Goal: Task Accomplishment & Management: Complete application form

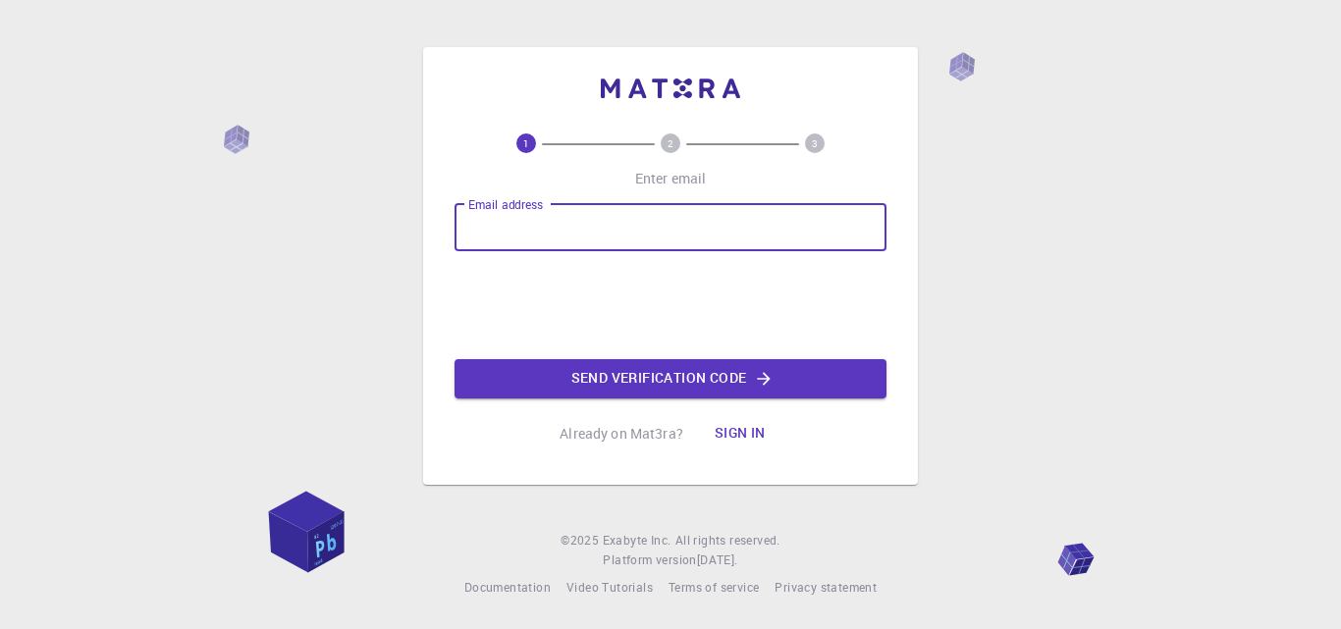
click at [544, 238] on input "Email address" at bounding box center [670, 227] width 432 height 47
type input "sayzul.v.i@gmail.com"
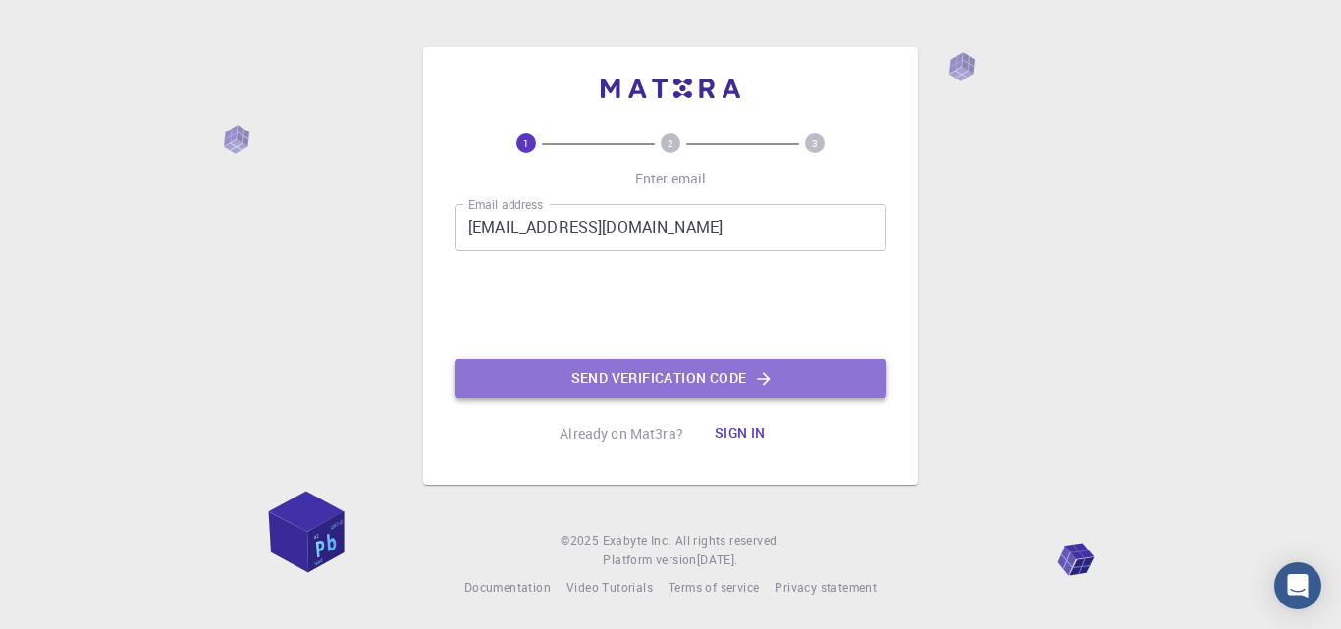
click at [660, 381] on button "Send verification code" at bounding box center [670, 378] width 432 height 39
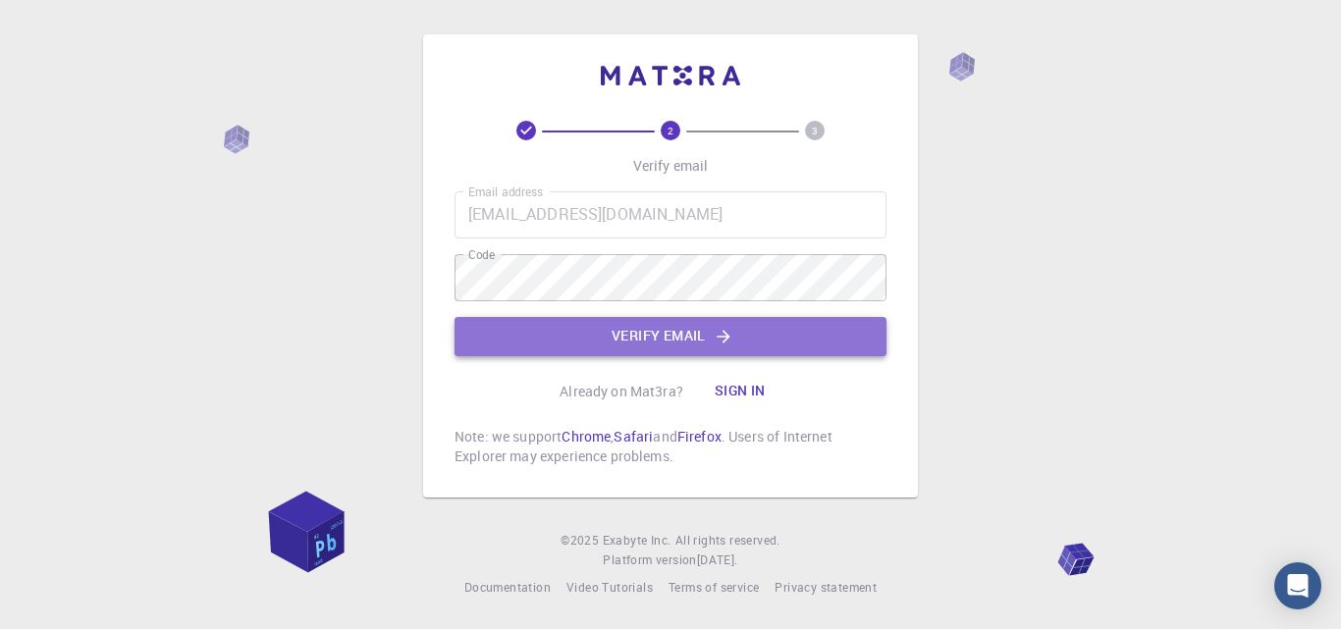
click at [782, 355] on button "Verify email" at bounding box center [670, 336] width 432 height 39
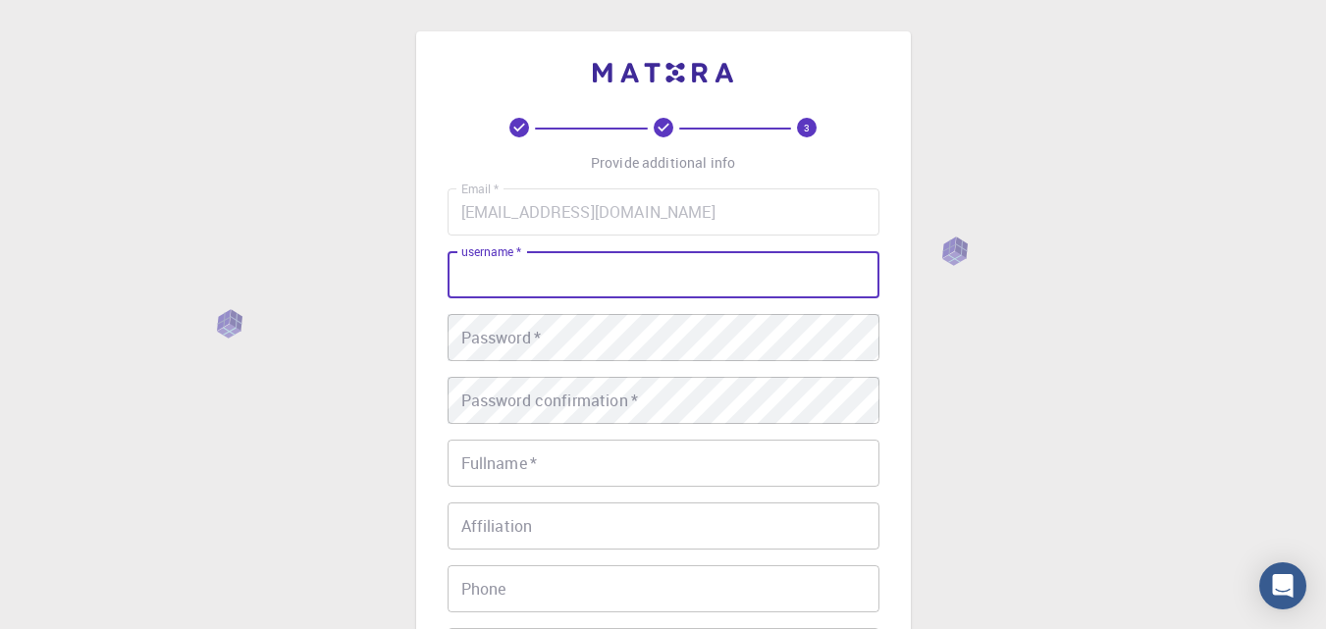
click at [575, 281] on input "username   *" at bounding box center [664, 274] width 432 height 47
type input "say"
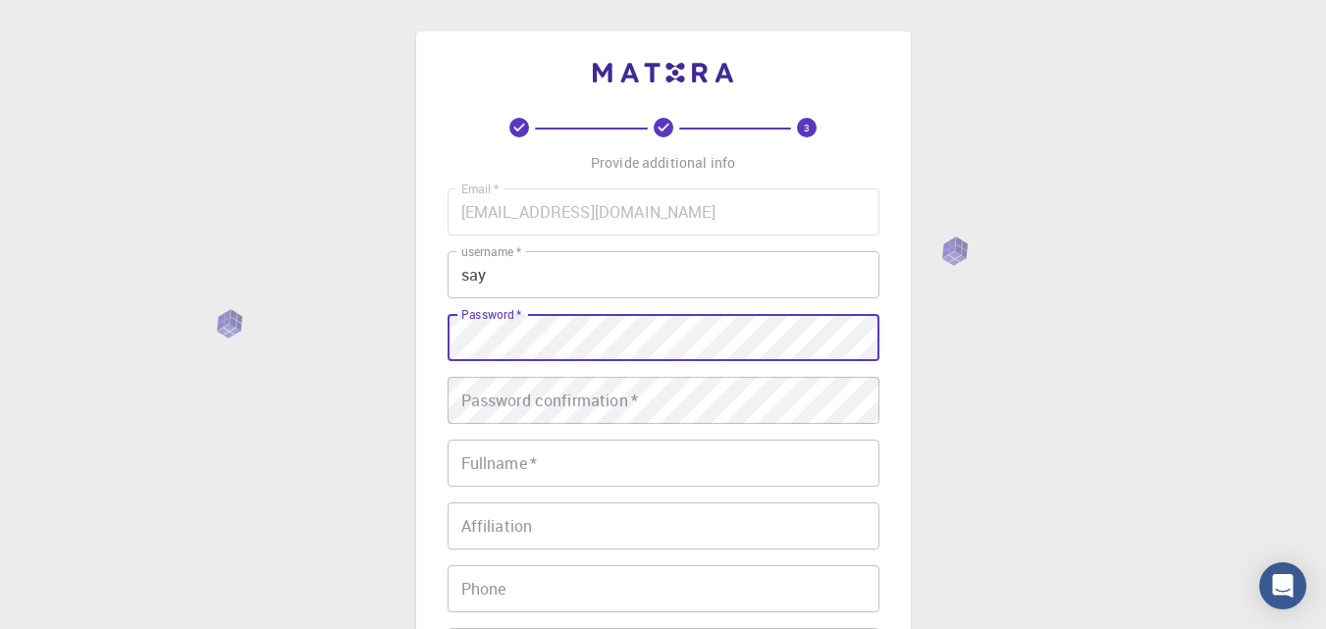
click at [353, 352] on div "3 Provide additional info Email   * sayzul.v.i@gmail.com Email   * username   *…" at bounding box center [663, 499] width 1326 height 999
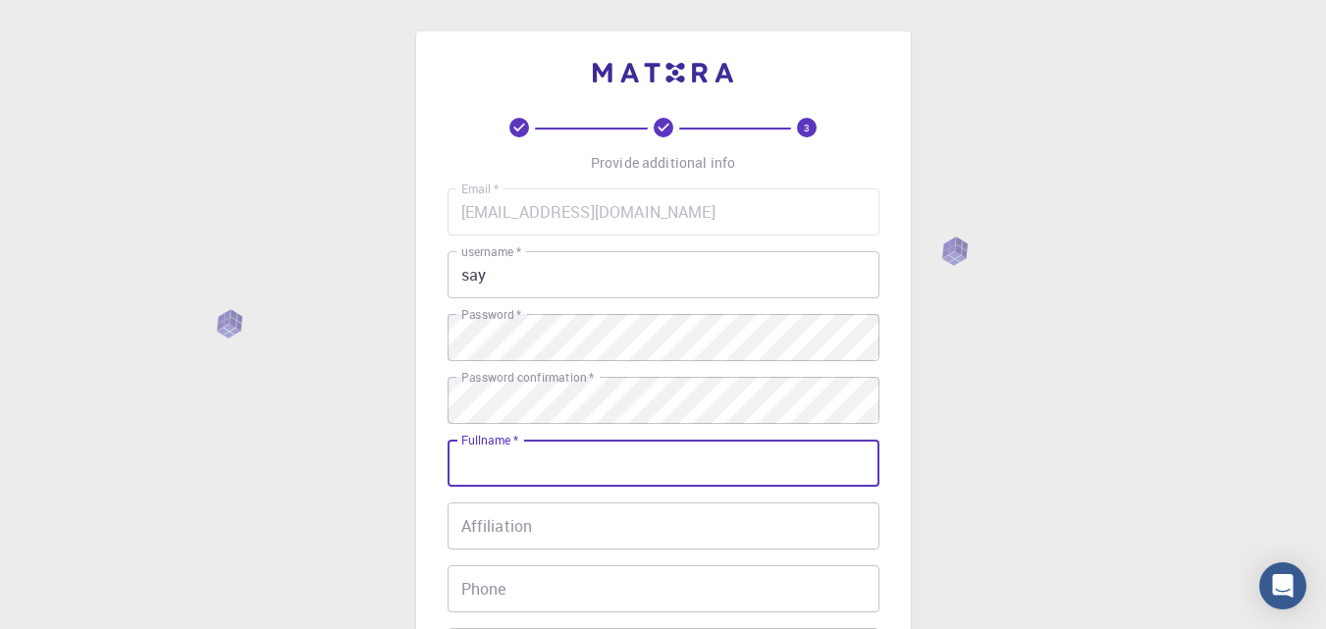
click at [593, 455] on input "Fullname   *" at bounding box center [664, 463] width 432 height 47
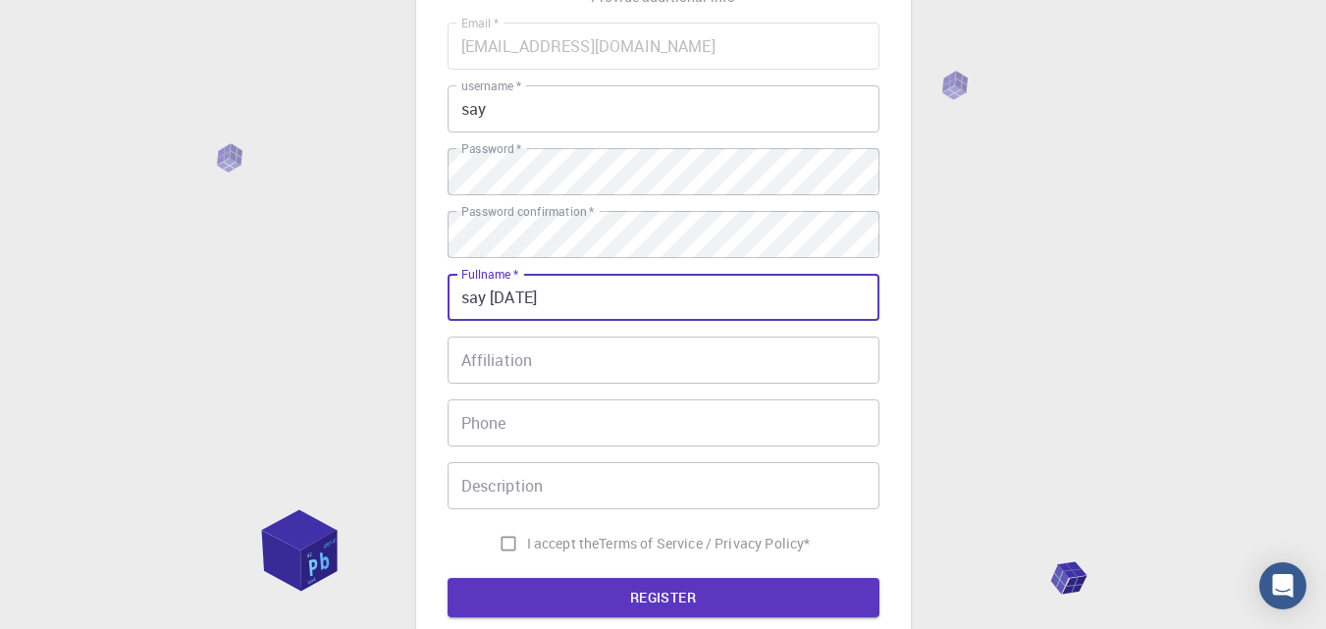
scroll to position [370, 0]
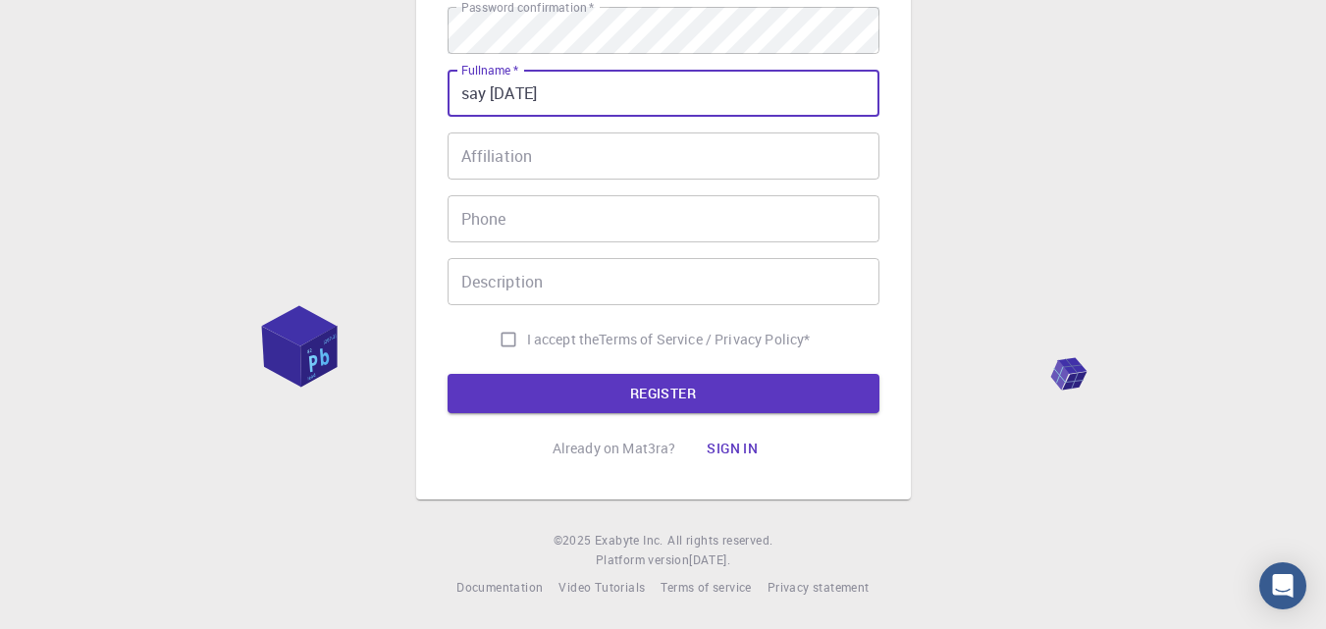
type input "say zul"
click at [602, 158] on input "Affiliation" at bounding box center [664, 155] width 432 height 47
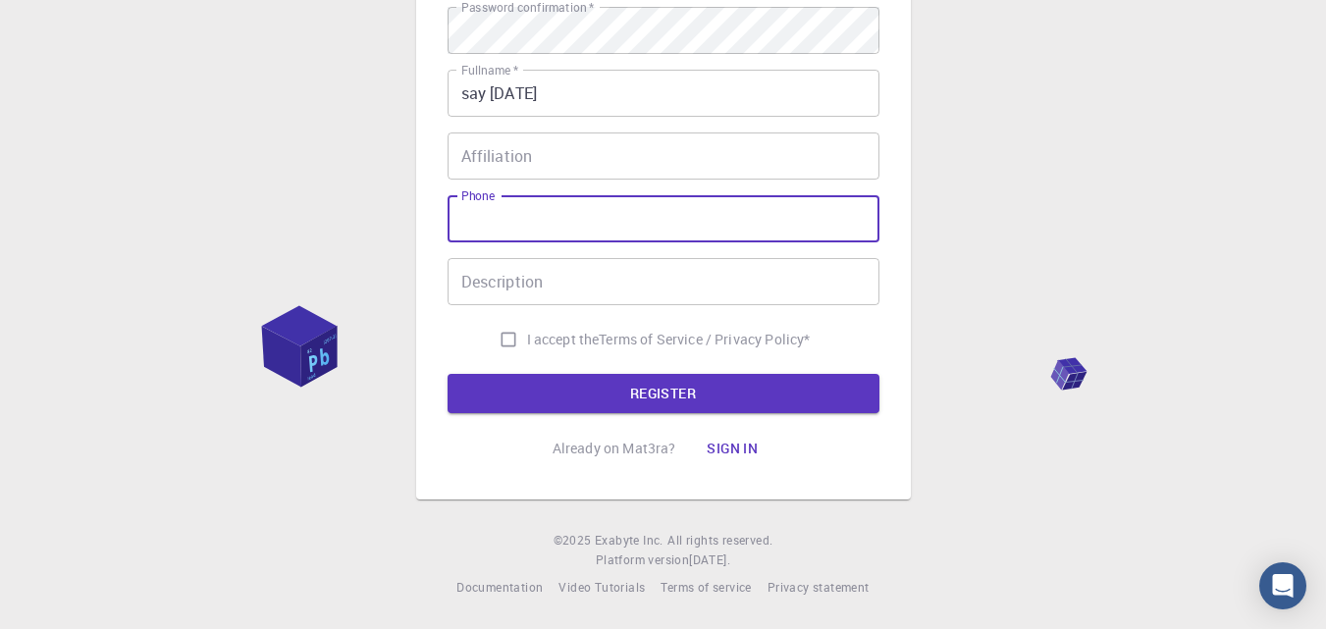
click at [489, 206] on div "Phone Phone" at bounding box center [664, 218] width 432 height 47
type input "950599053"
click at [595, 290] on input "Description" at bounding box center [664, 281] width 432 height 47
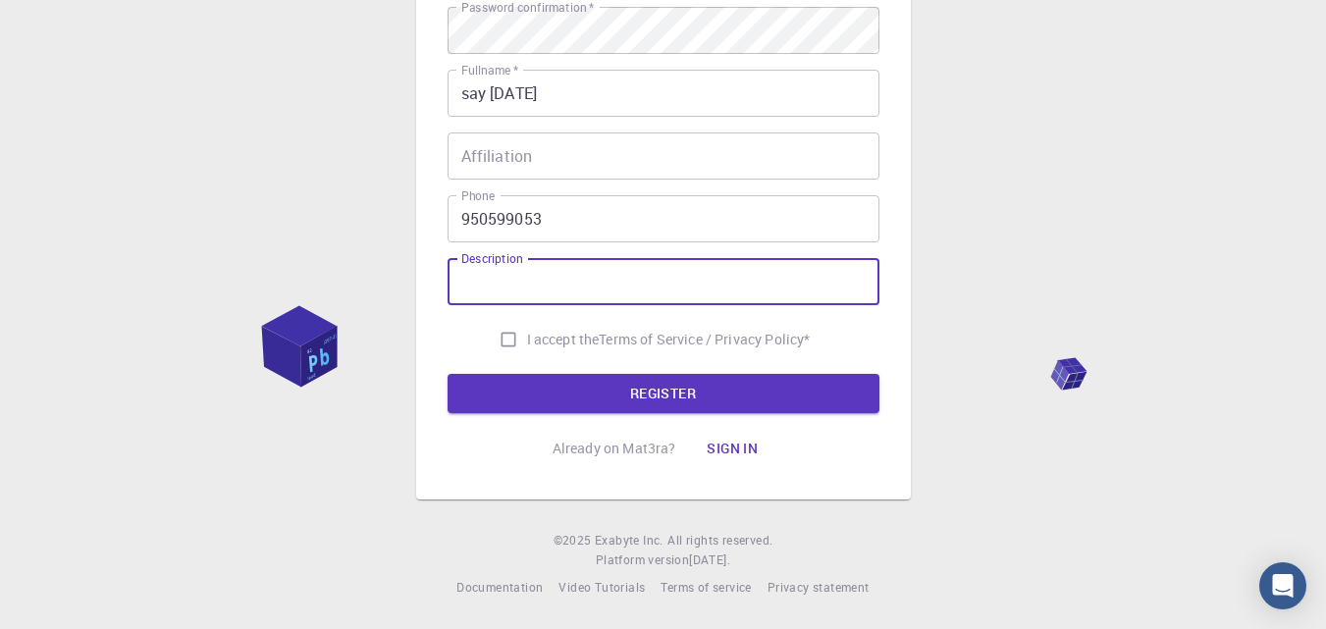
click at [549, 341] on span "I accept the" at bounding box center [563, 340] width 73 height 20
click at [527, 341] on input "I accept the Terms of Service / Privacy Policy *" at bounding box center [508, 339] width 37 height 37
checkbox input "true"
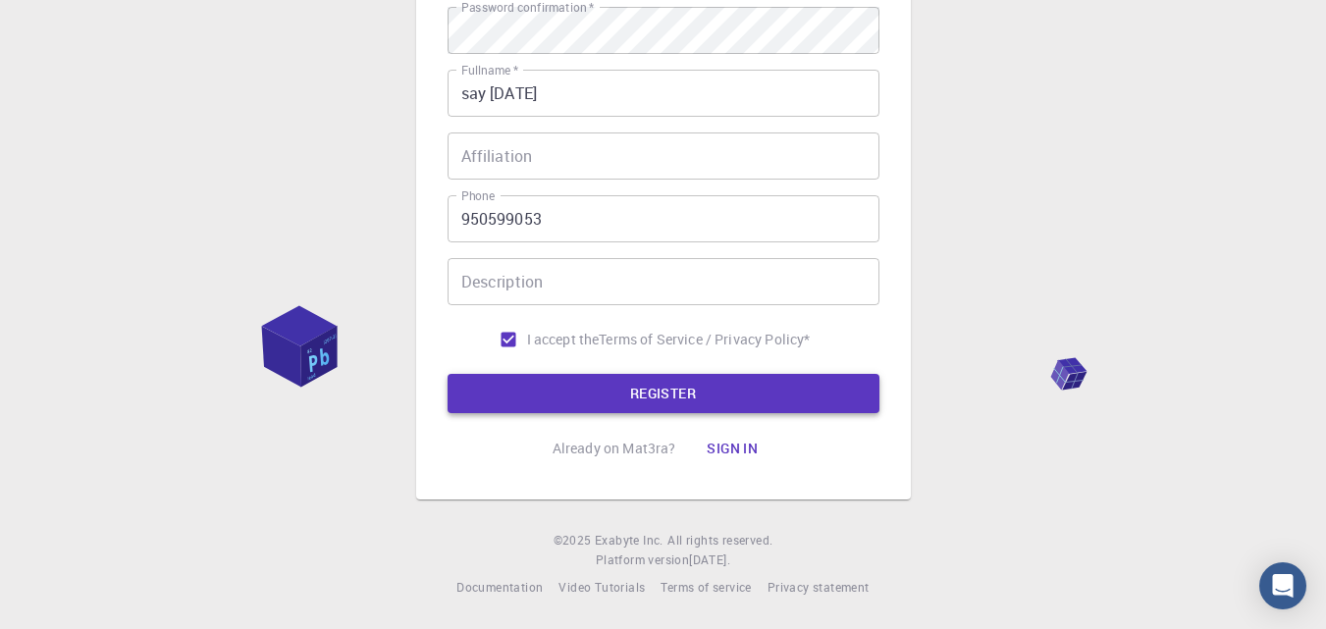
click at [586, 382] on button "REGISTER" at bounding box center [664, 393] width 432 height 39
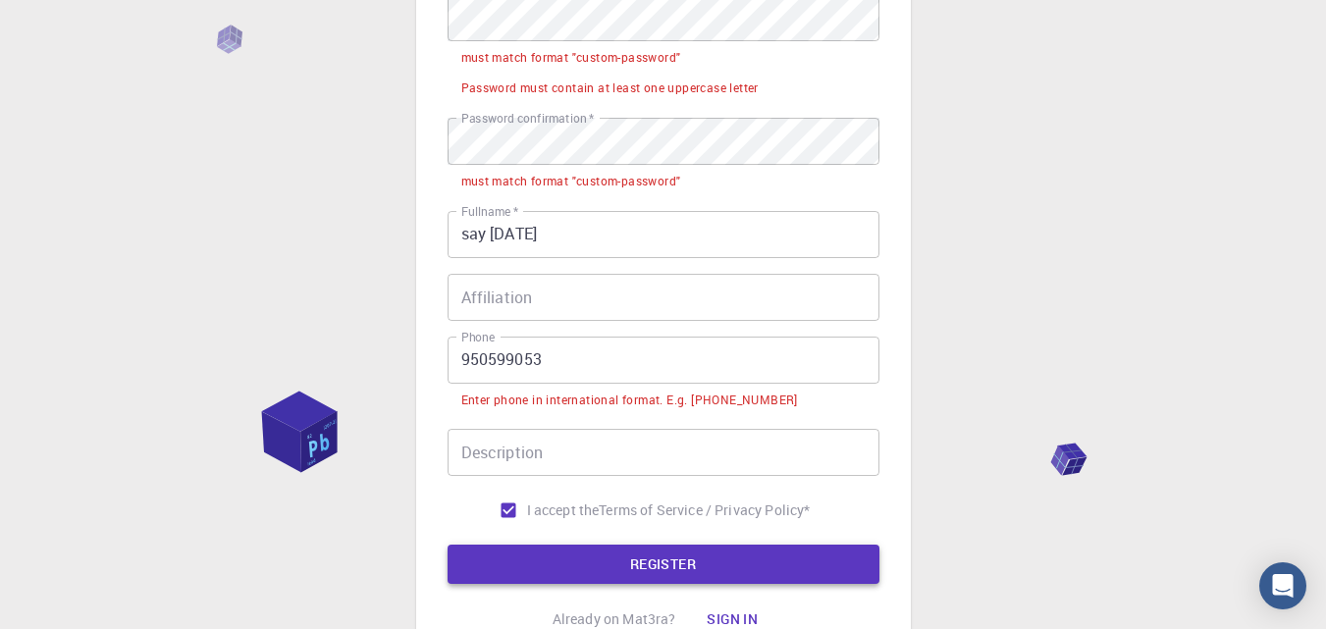
scroll to position [481, 0]
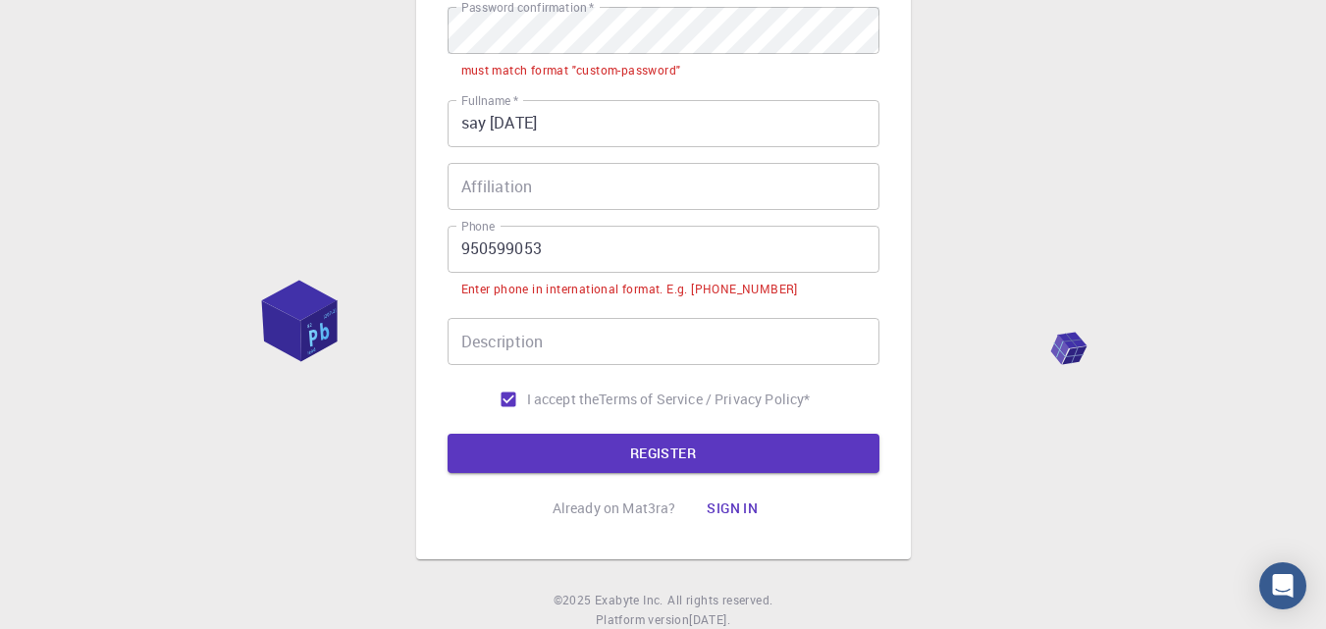
click at [460, 253] on input "950599053" at bounding box center [664, 249] width 432 height 47
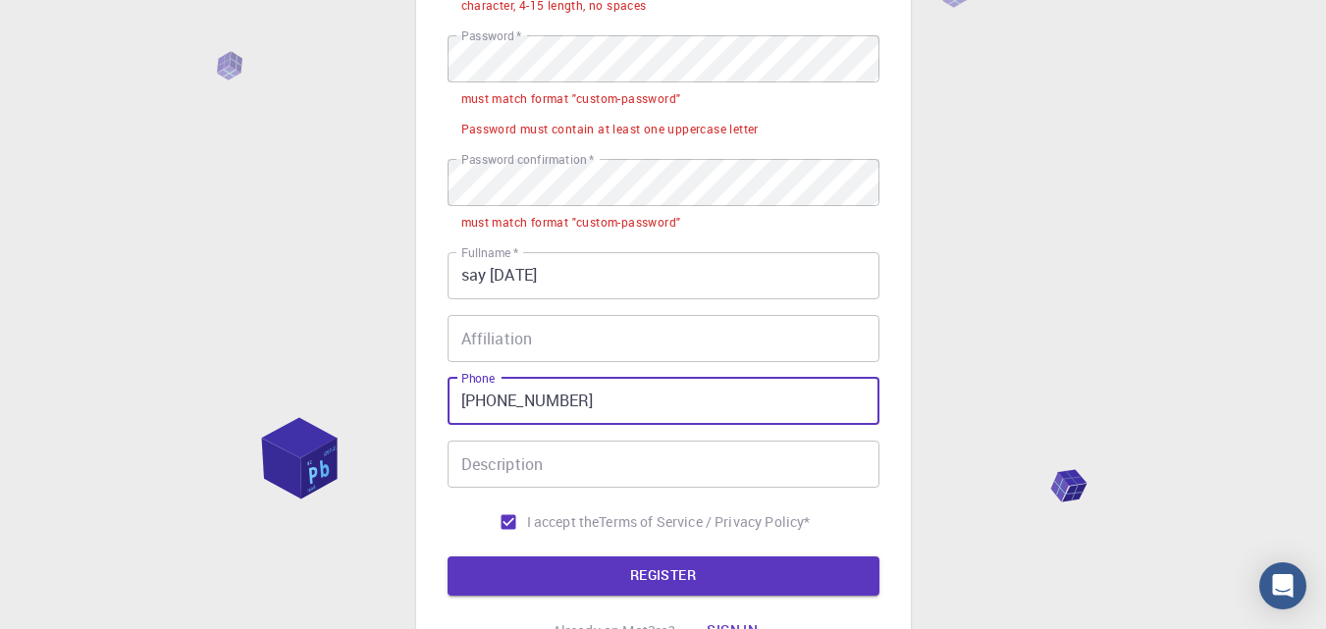
scroll to position [285, 0]
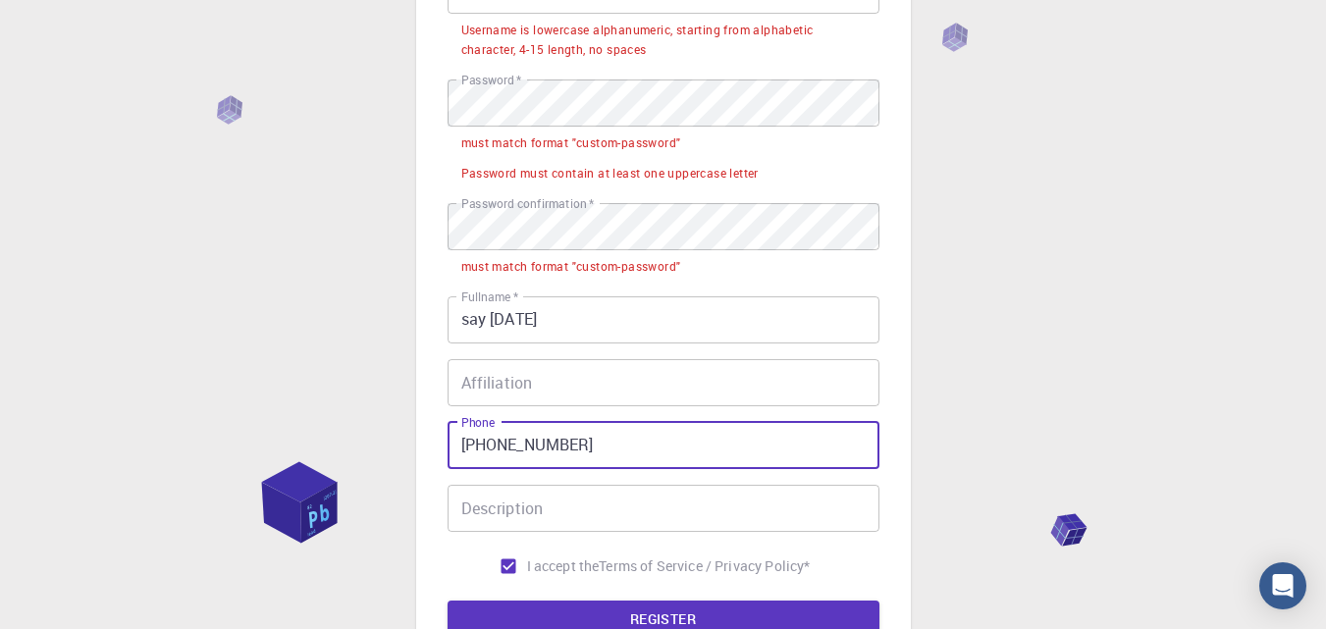
type input "+51950599053"
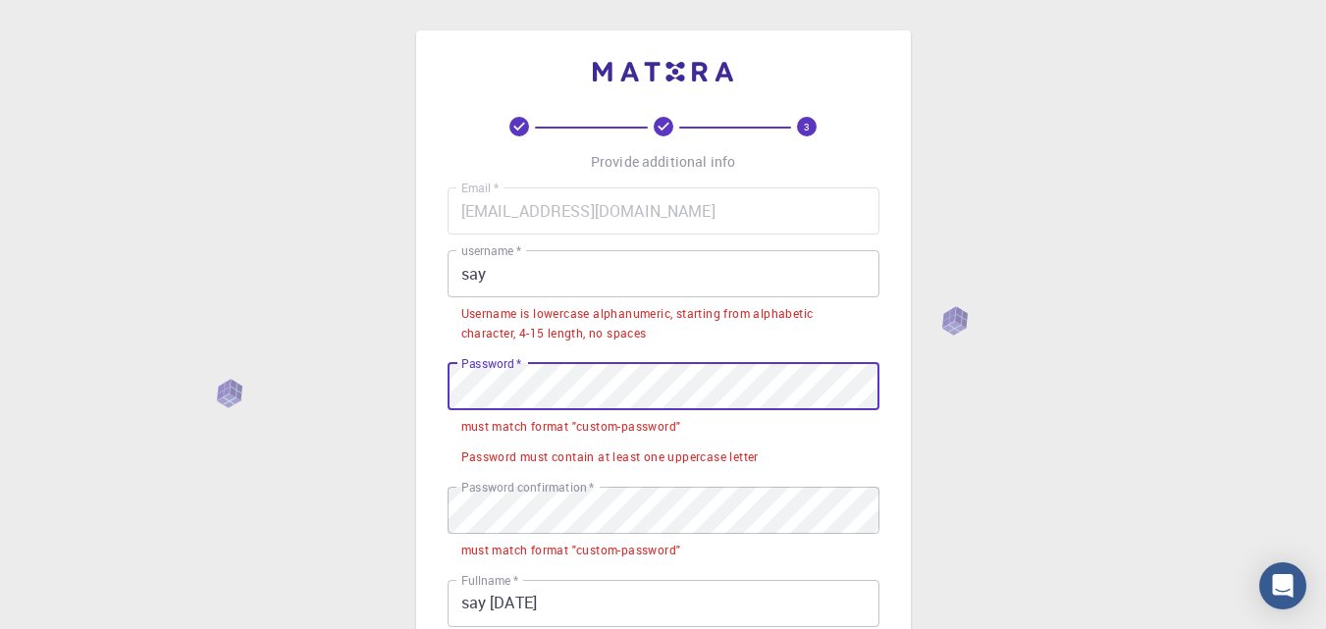
scroll to position [0, 0]
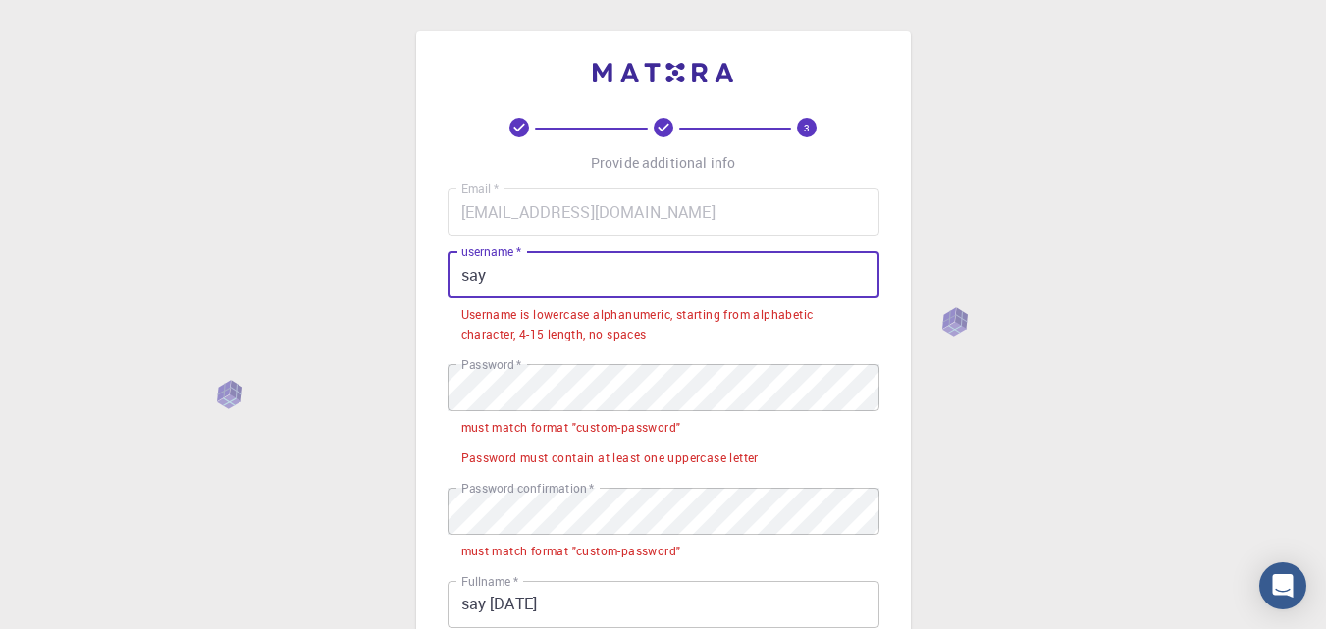
click at [509, 286] on input "say" at bounding box center [664, 274] width 432 height 47
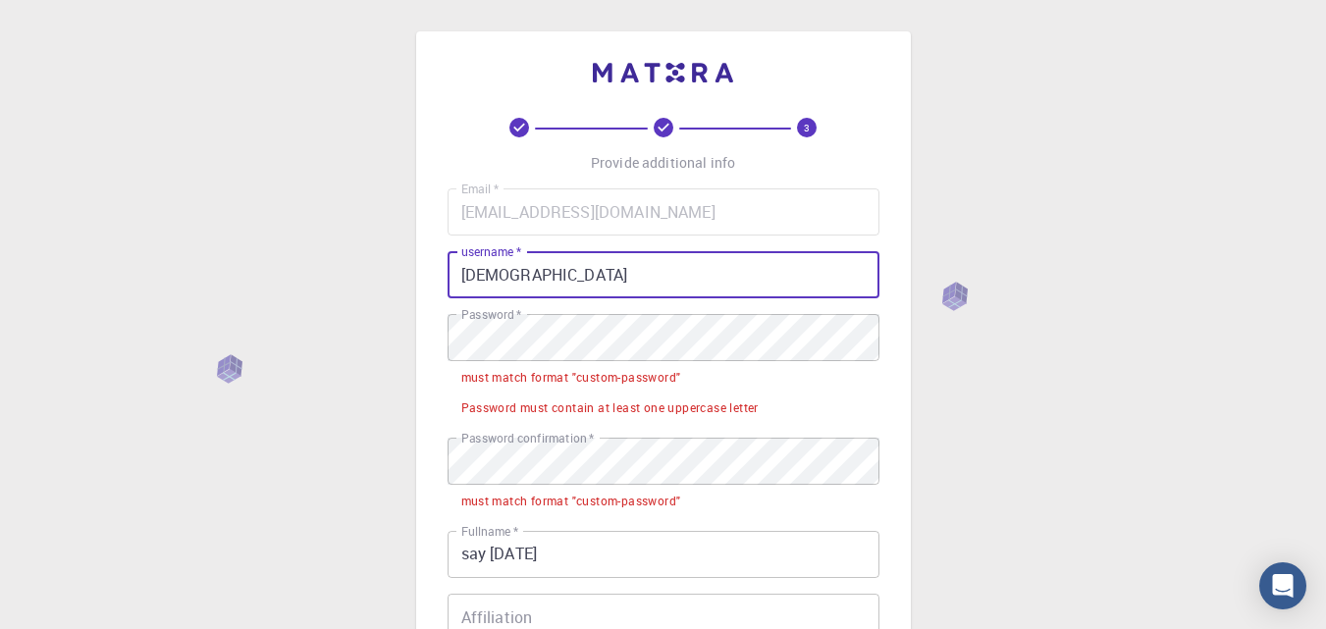
type input "sayra"
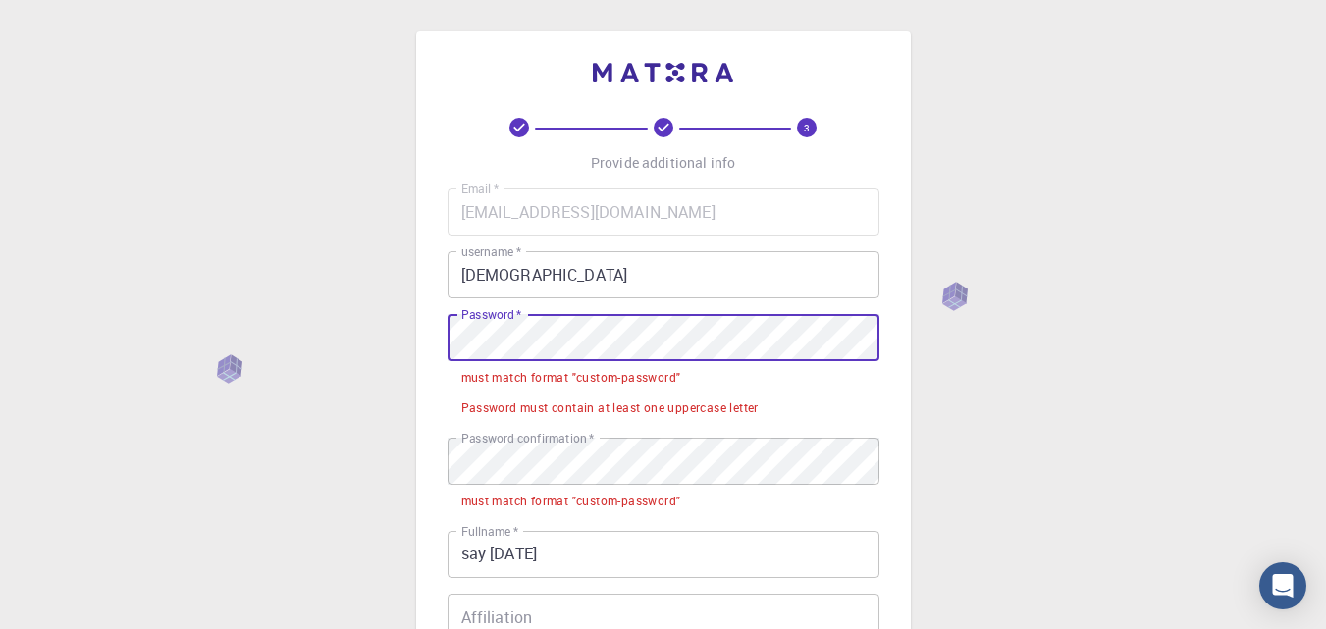
click at [420, 369] on div "3 Provide additional info Email   * sayzul.v.i@gmail.com Email   * username   *…" at bounding box center [663, 495] width 495 height 929
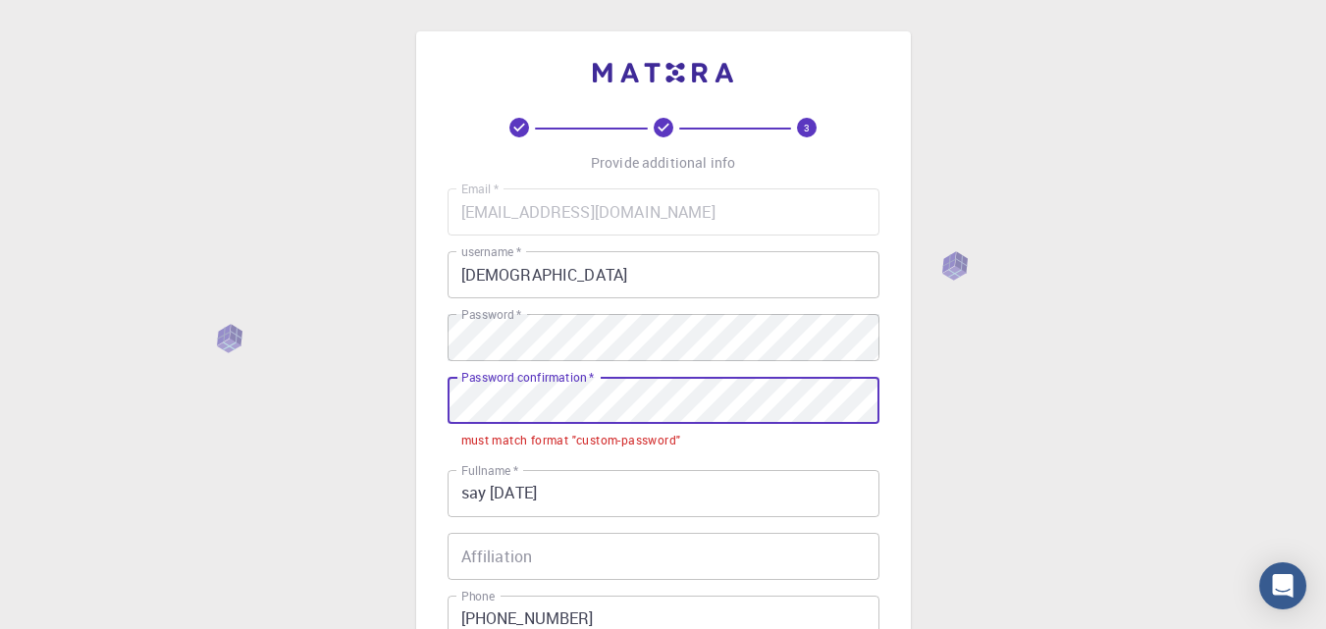
click at [371, 409] on div "3 Provide additional info Email   * sayzul.v.i@gmail.com Email   * username   *…" at bounding box center [663, 515] width 1326 height 1030
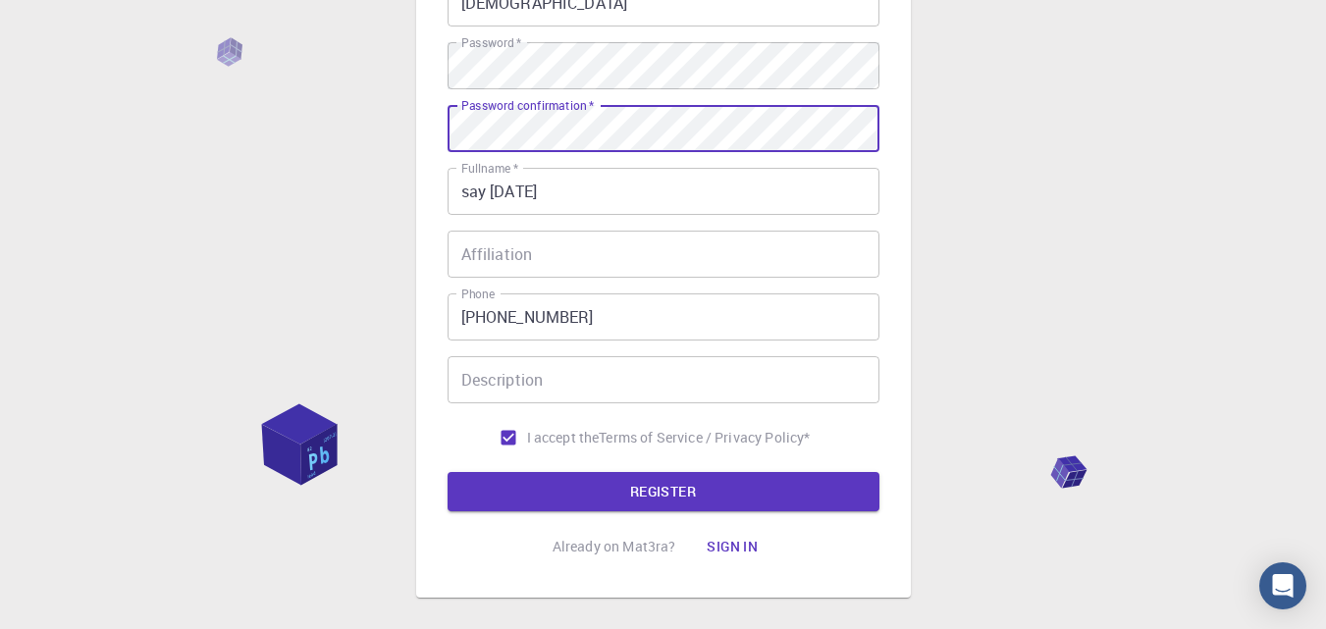
scroll to position [294, 0]
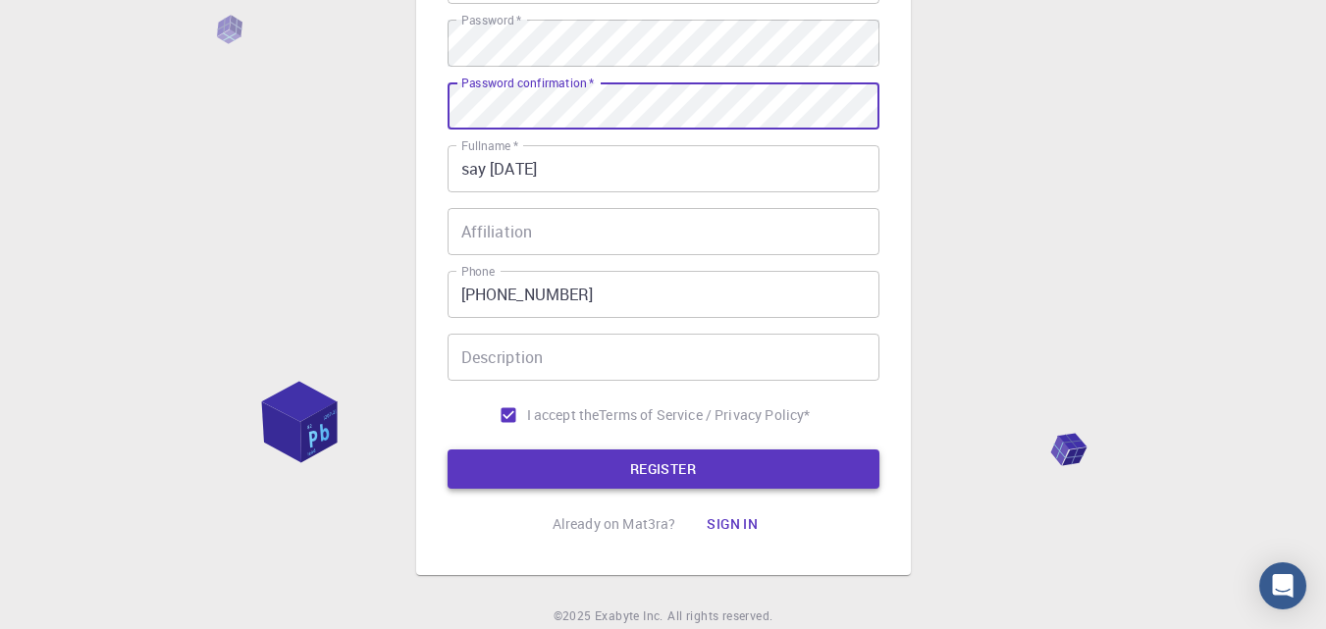
click at [595, 466] on button "REGISTER" at bounding box center [664, 468] width 432 height 39
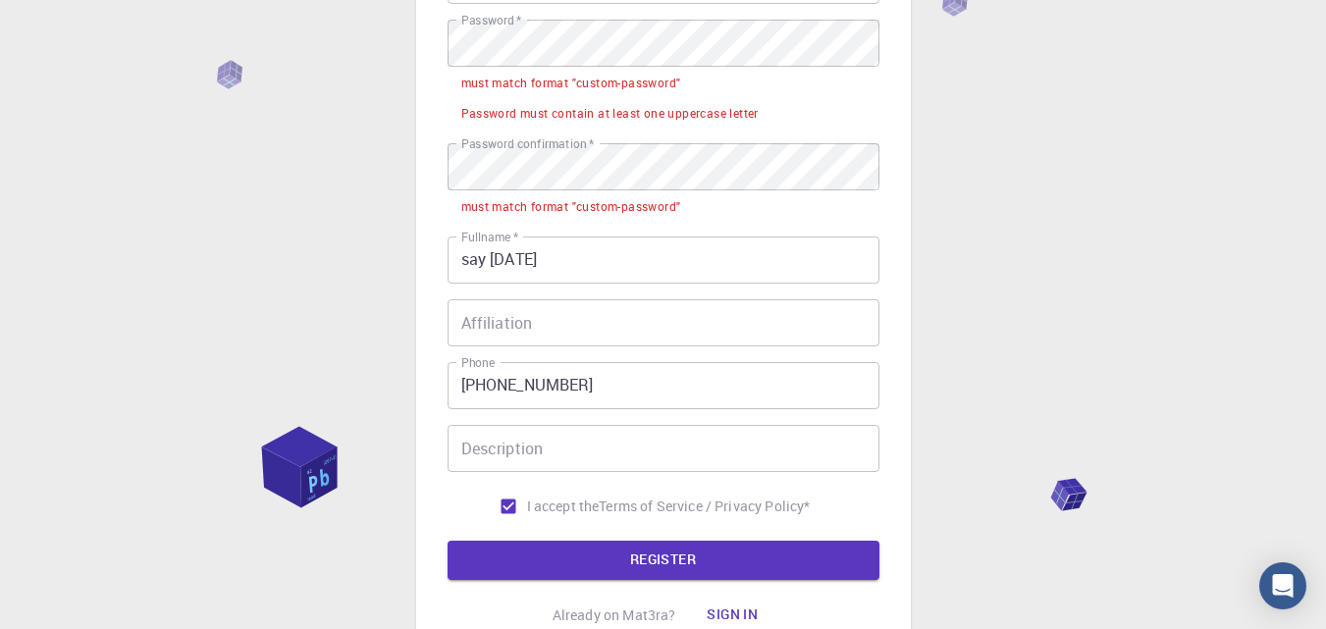
scroll to position [196, 0]
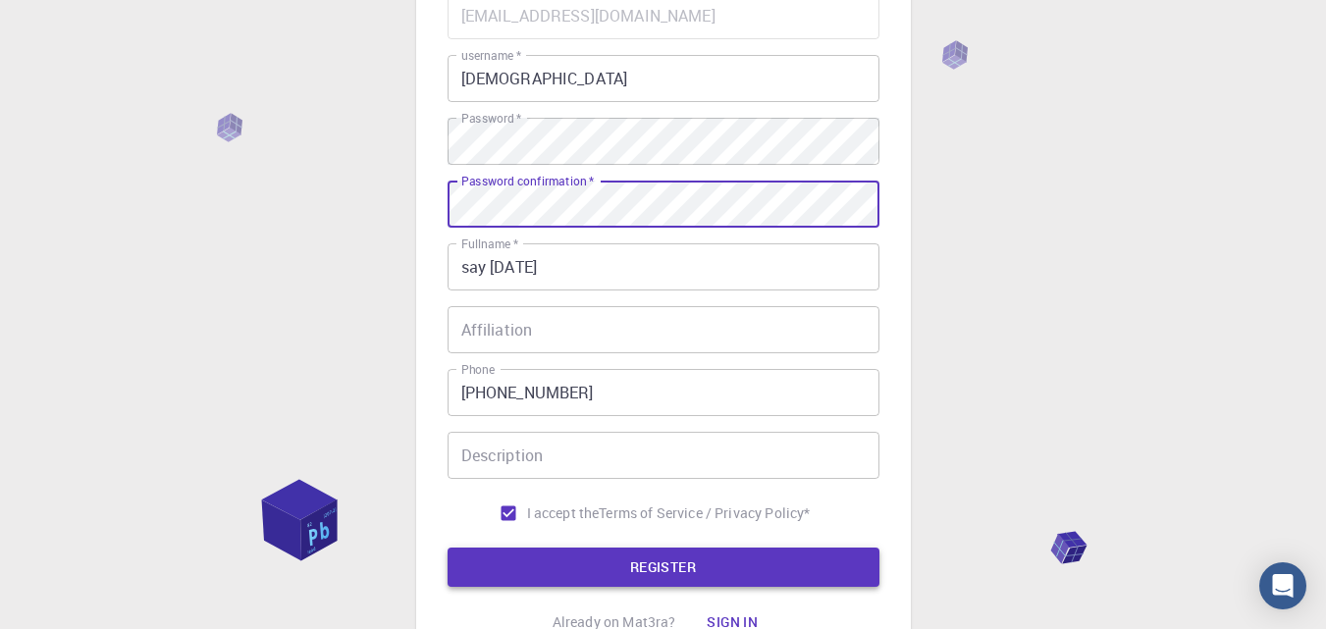
click at [653, 564] on button "REGISTER" at bounding box center [664, 567] width 432 height 39
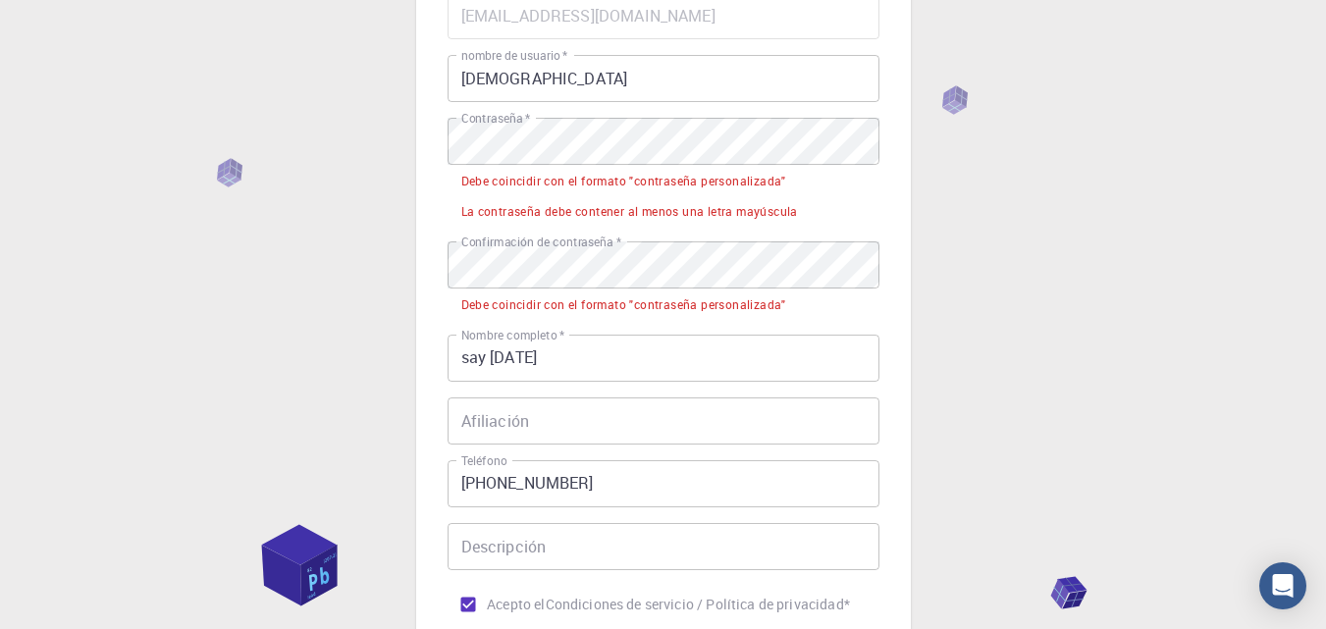
click at [798, 179] on li "Debe coincidir con el formato "contraseña personalizada"" at bounding box center [664, 180] width 432 height 30
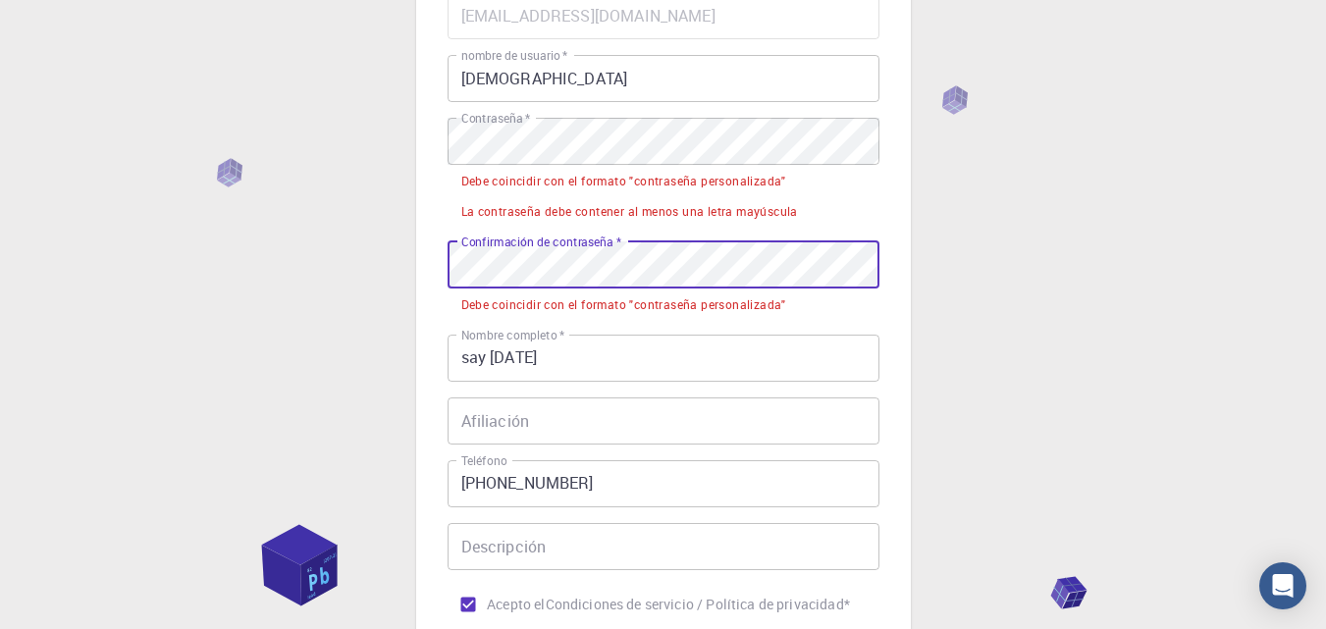
click at [345, 281] on div "3 Proporcionar información adicional Correo electrónico   * sayzul.v.i@gmail.co…" at bounding box center [663, 348] width 1326 height 1089
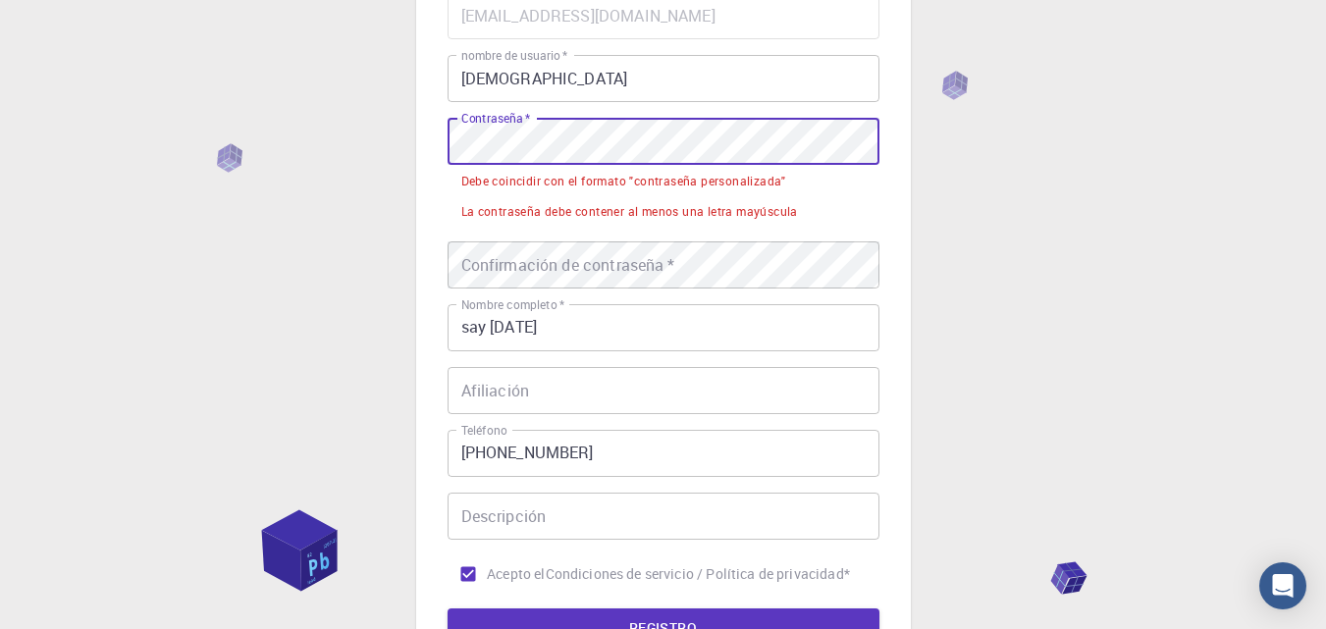
click at [378, 185] on div "3 Proporcionar información adicional Correo electrónico   * sayzul.v.i@gmail.co…" at bounding box center [663, 334] width 1326 height 1060
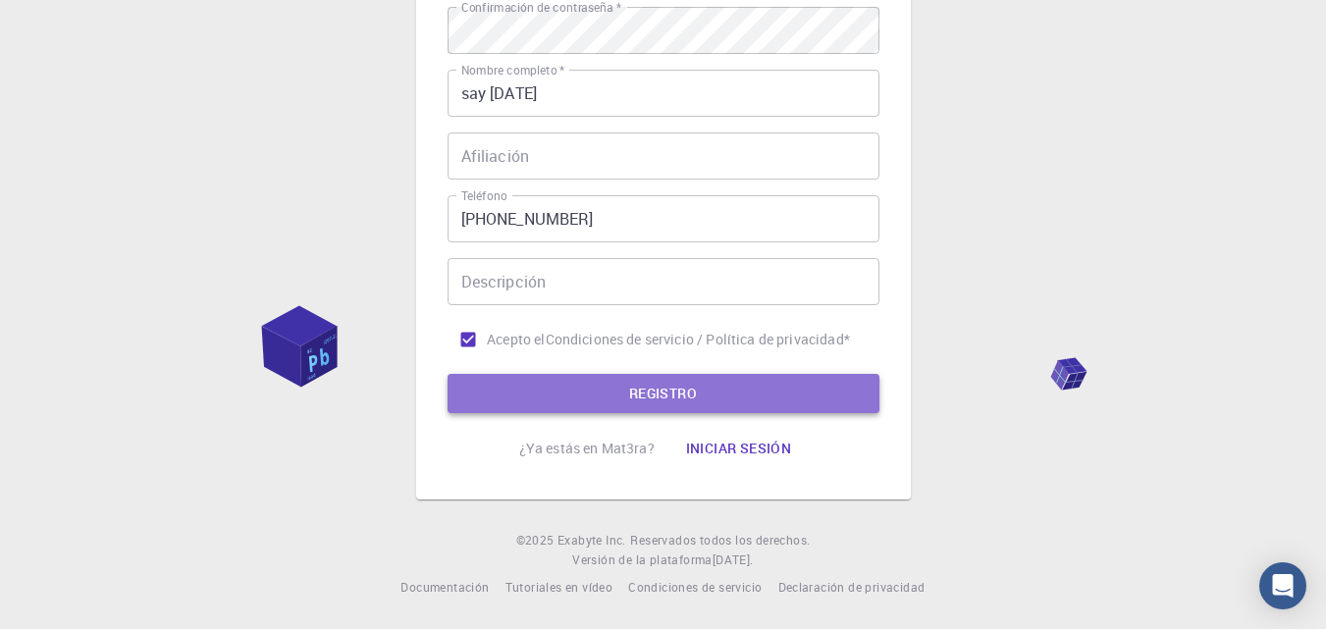
click at [642, 388] on font "REGISTRO" at bounding box center [663, 393] width 68 height 19
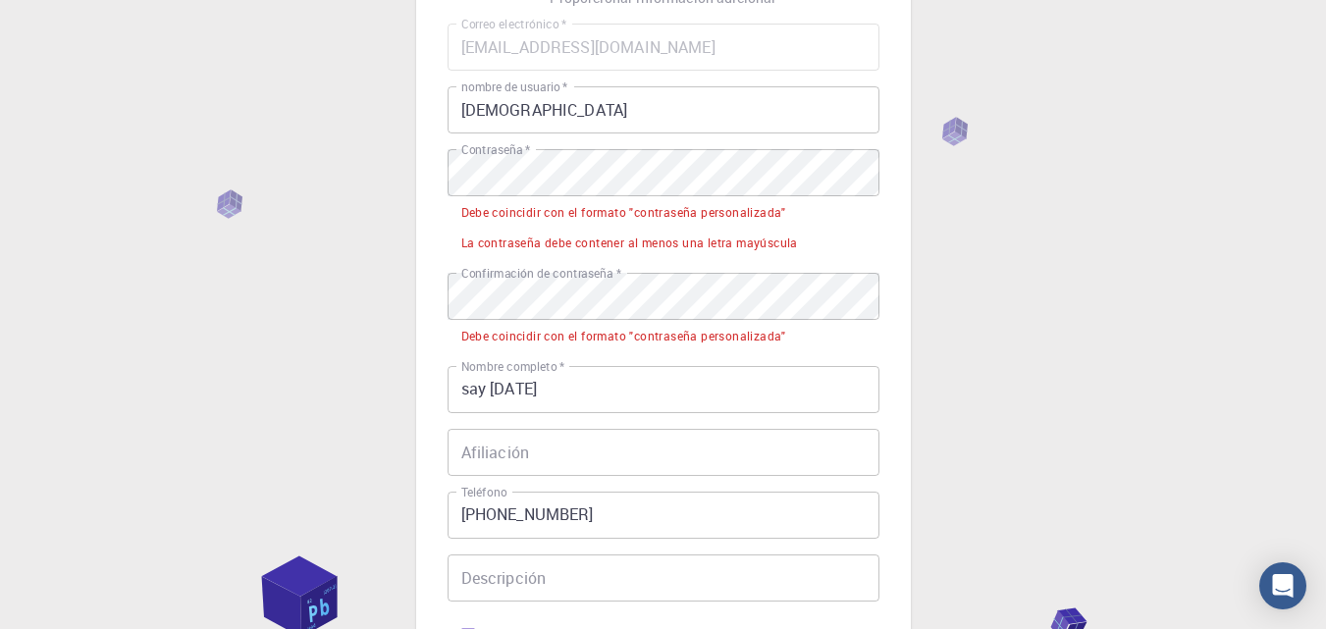
scroll to position [136, 0]
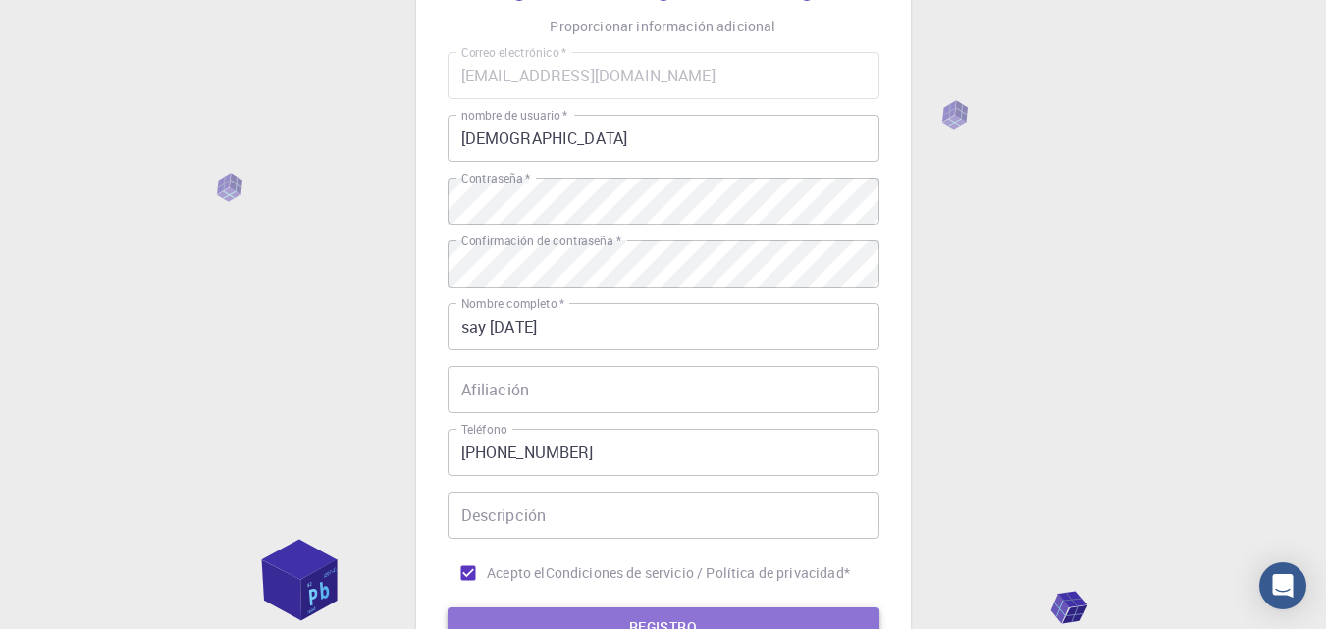
click at [660, 610] on button "REGISTRO" at bounding box center [664, 627] width 432 height 39
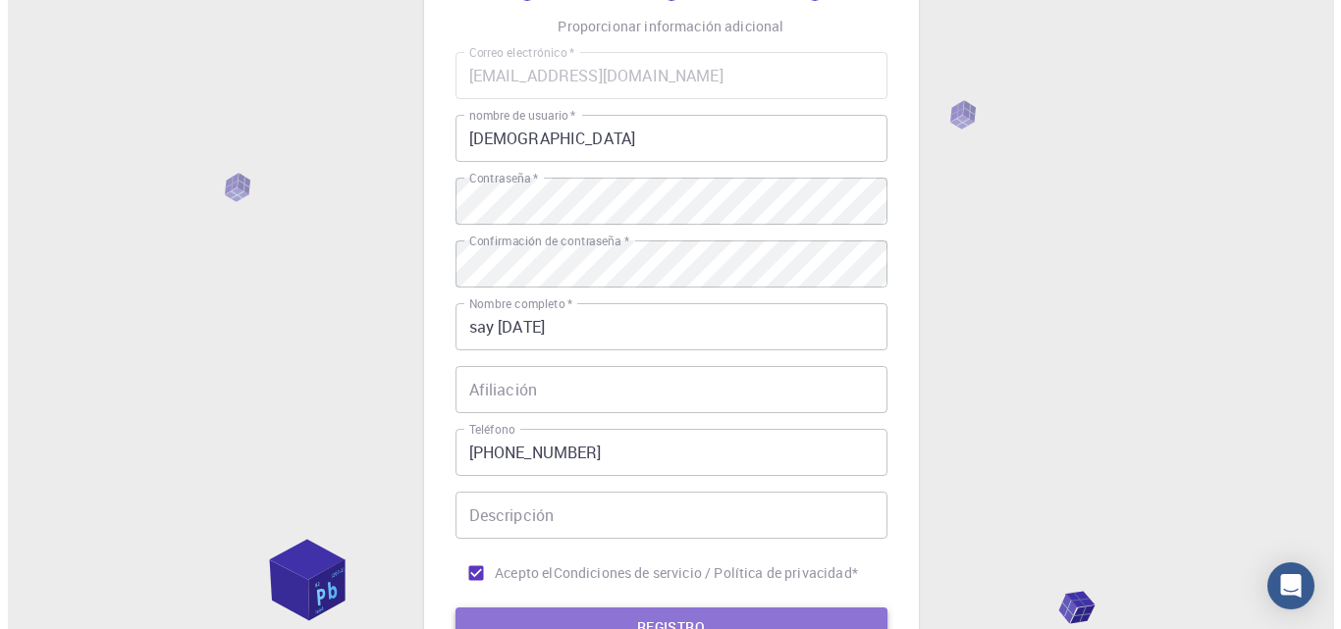
scroll to position [0, 0]
